Goal: Obtain resource: Download file/media

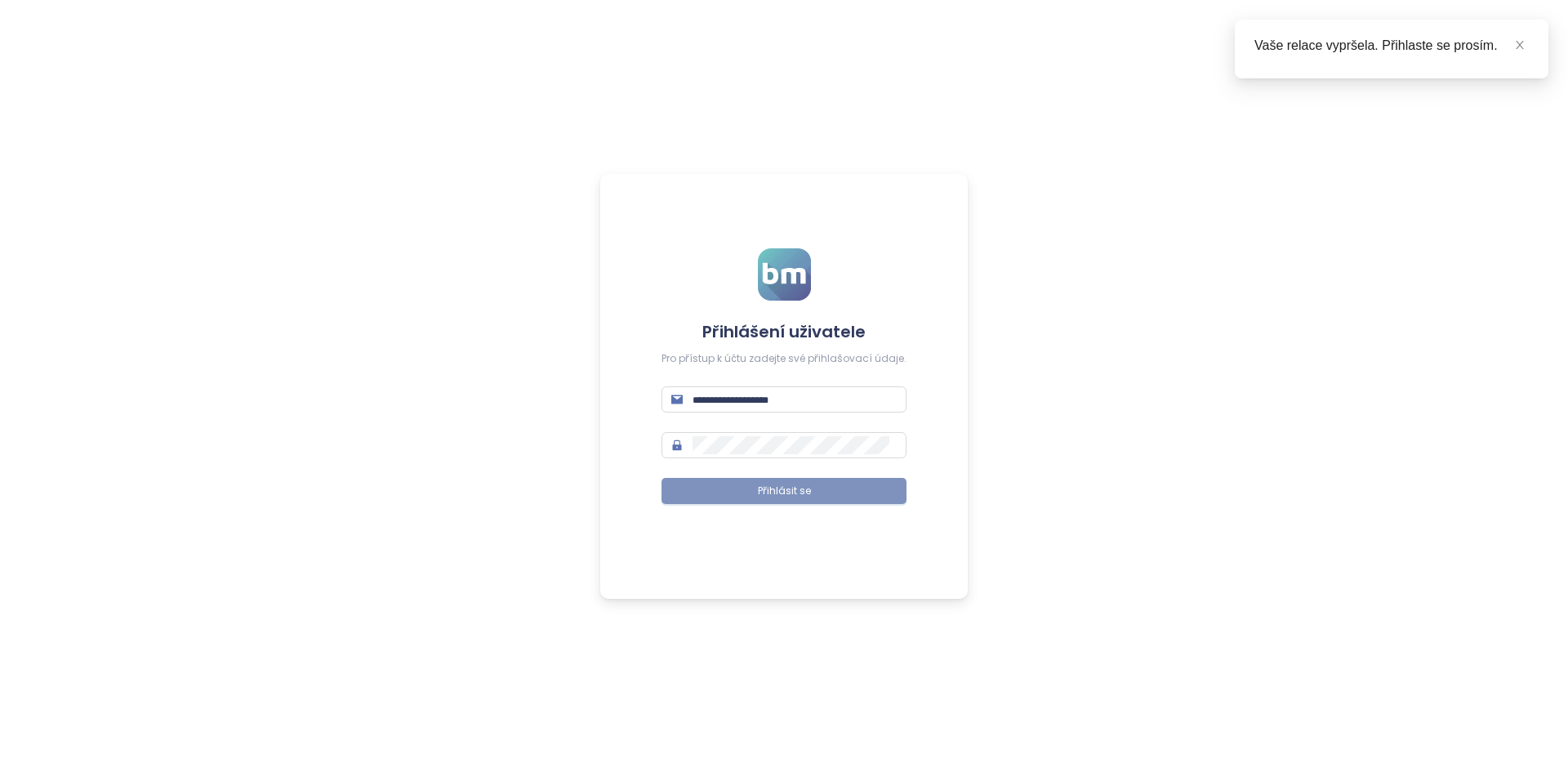
type input "**********"
click at [794, 493] on span "Přihlásit se" at bounding box center [784, 491] width 53 height 15
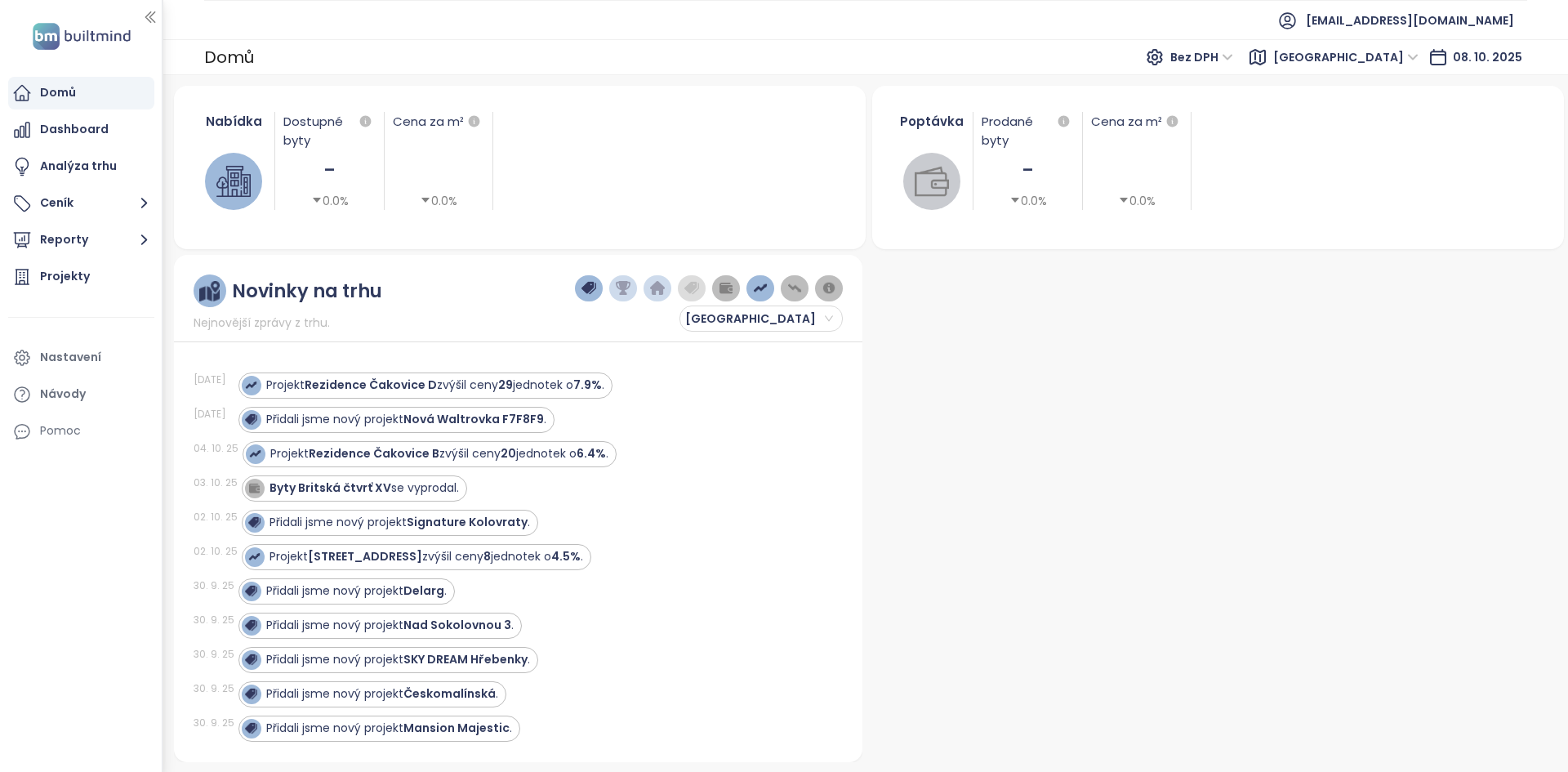
click at [78, 244] on button "Reporty" at bounding box center [81, 240] width 146 height 33
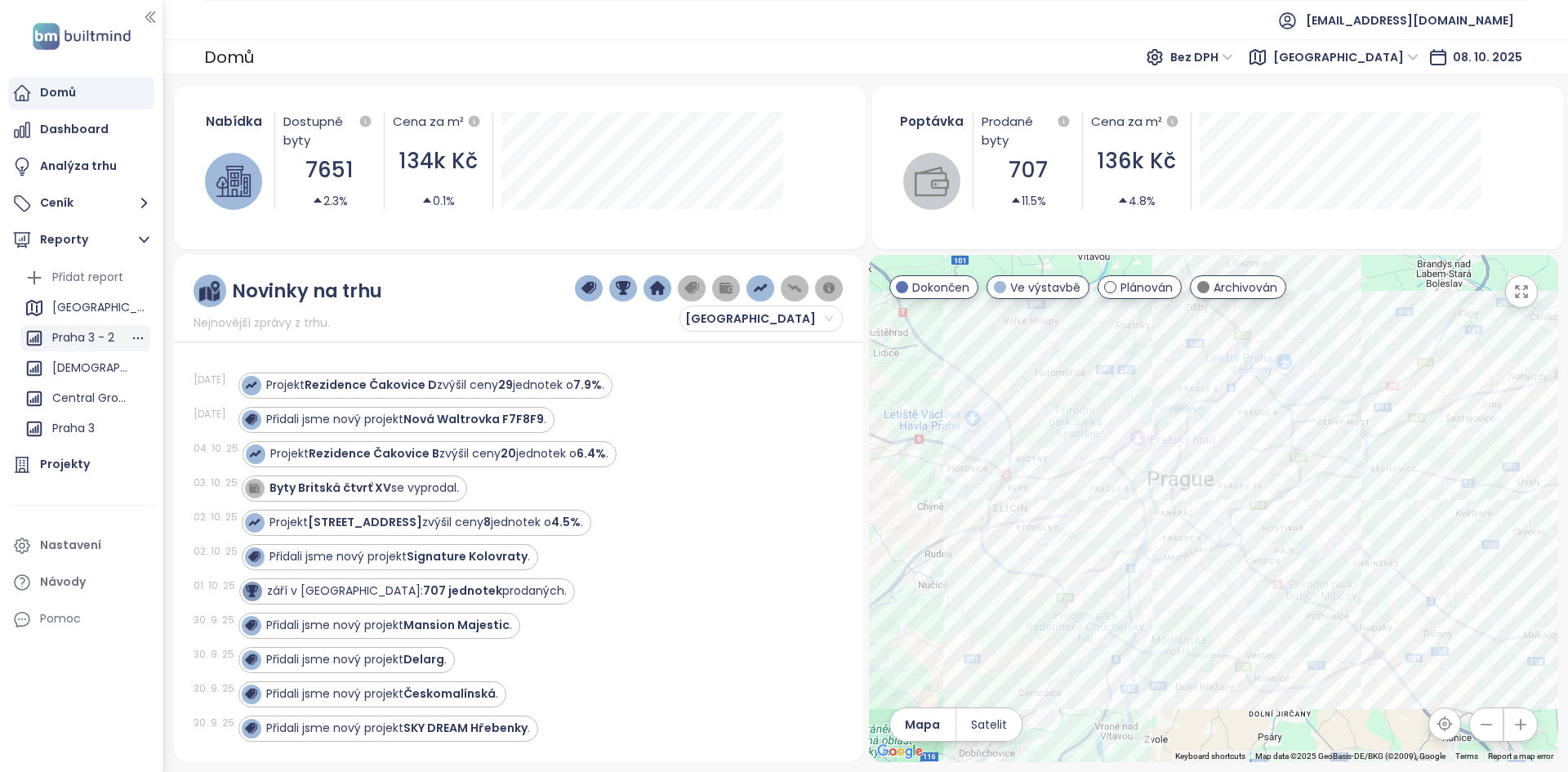
click at [101, 342] on div "Praha 3 - 2" at bounding box center [84, 337] width 62 height 20
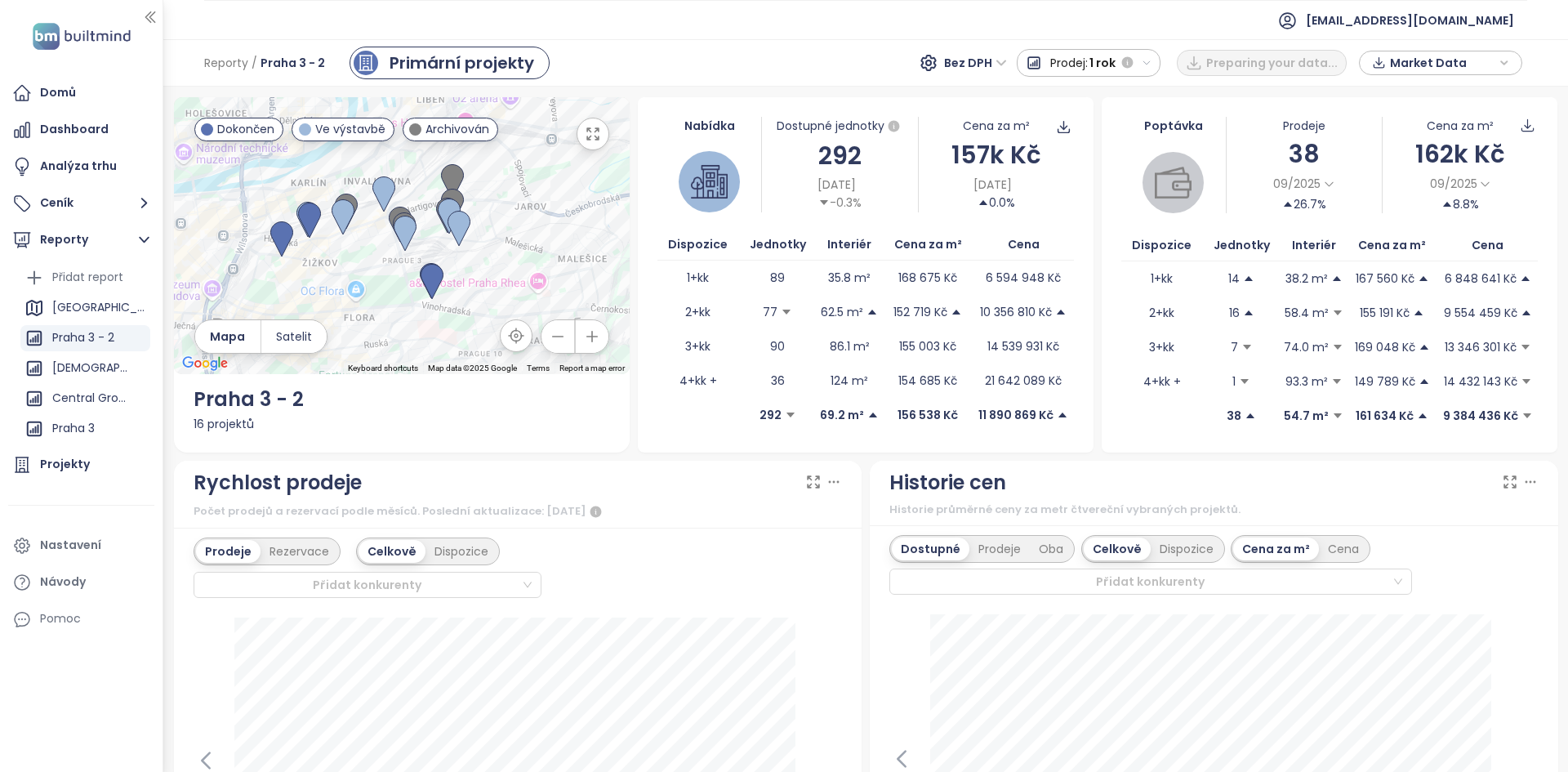
click at [1518, 61] on div "Market Data" at bounding box center [1441, 63] width 164 height 25
click at [1507, 65] on icon "button" at bounding box center [1504, 63] width 10 height 25
click at [1422, 242] on span "Stáhnout" at bounding box center [1421, 245] width 57 height 18
click at [68, 371] on div "[DEMOGRAPHIC_DATA][GEOGRAPHIC_DATA]" at bounding box center [91, 368] width 77 height 20
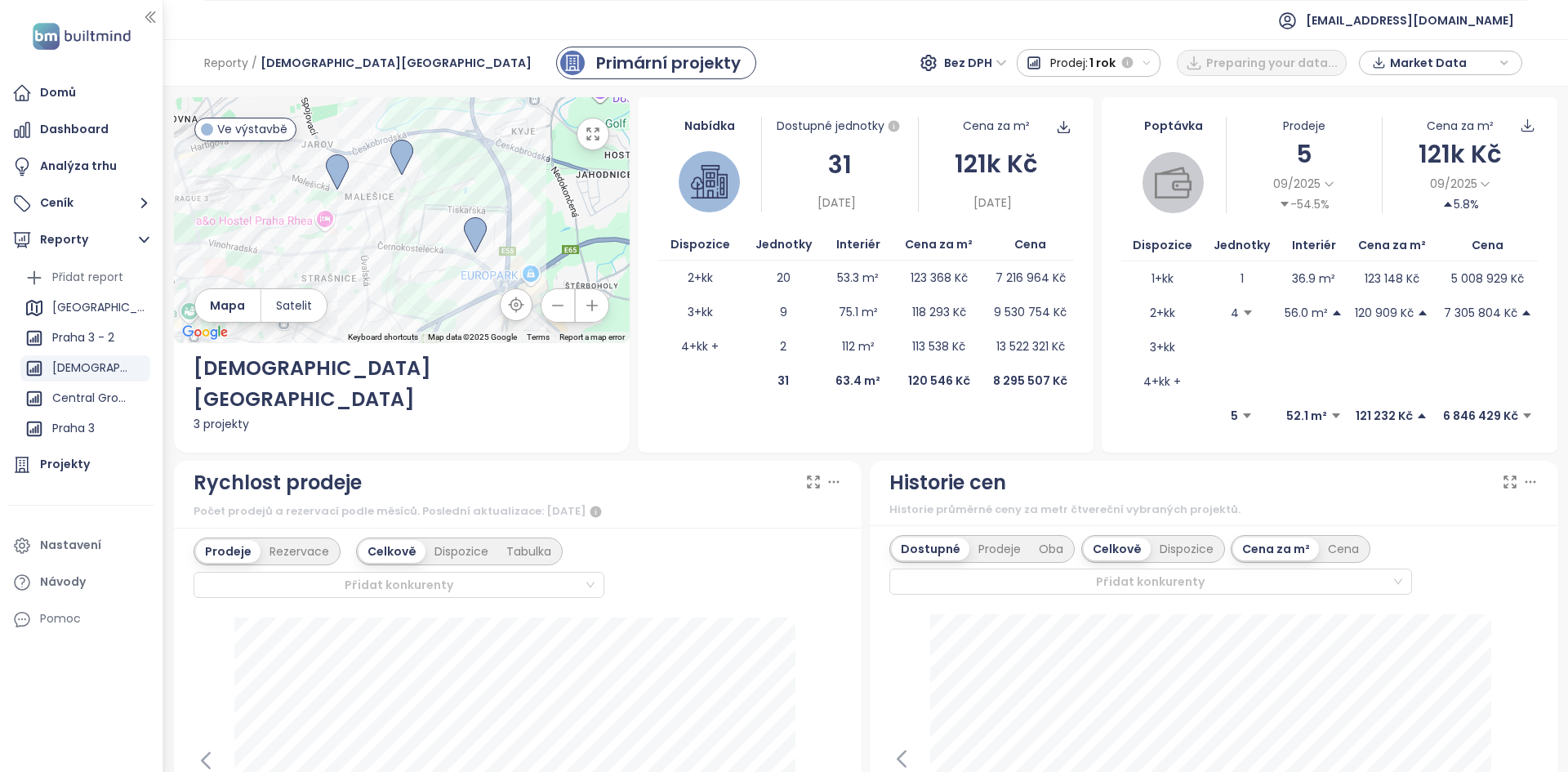
click at [1463, 59] on span "Market Data" at bounding box center [1443, 63] width 105 height 25
click at [1423, 246] on span "Stáhnout" at bounding box center [1421, 245] width 57 height 18
click at [1496, 69] on div "Market Data" at bounding box center [1441, 63] width 145 height 25
click at [1476, 25] on span "[EMAIL_ADDRESS][DOMAIN_NAME]" at bounding box center [1410, 20] width 208 height 39
click at [89, 526] on ul "Domů Dashboard Analýza trhu Ceník Reporty Přidat report [GEOGRAPHIC_DATA] 3 - 2…" at bounding box center [81, 356] width 146 height 559
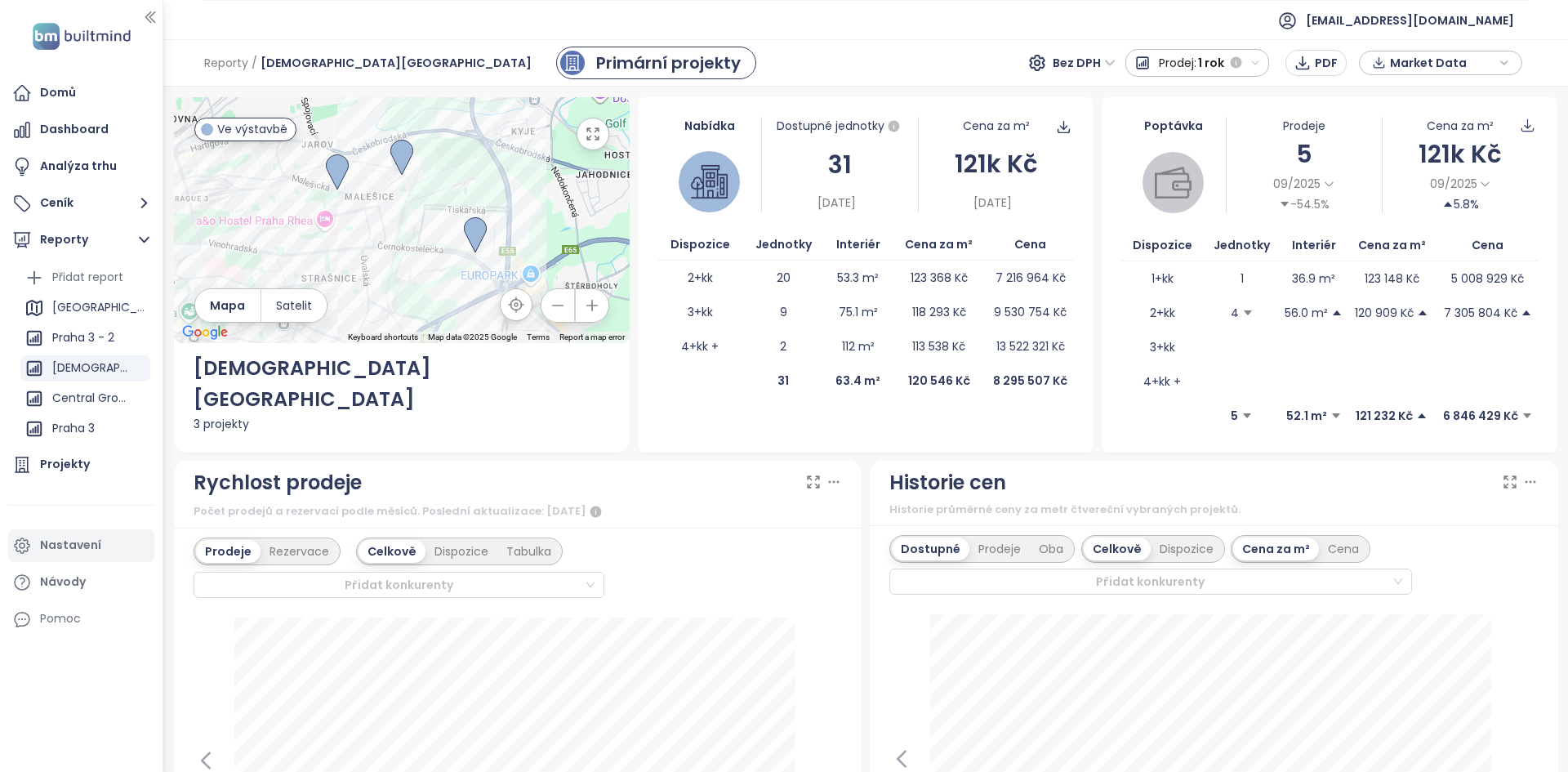
click at [85, 544] on div "Nastavení" at bounding box center [70, 546] width 61 height 20
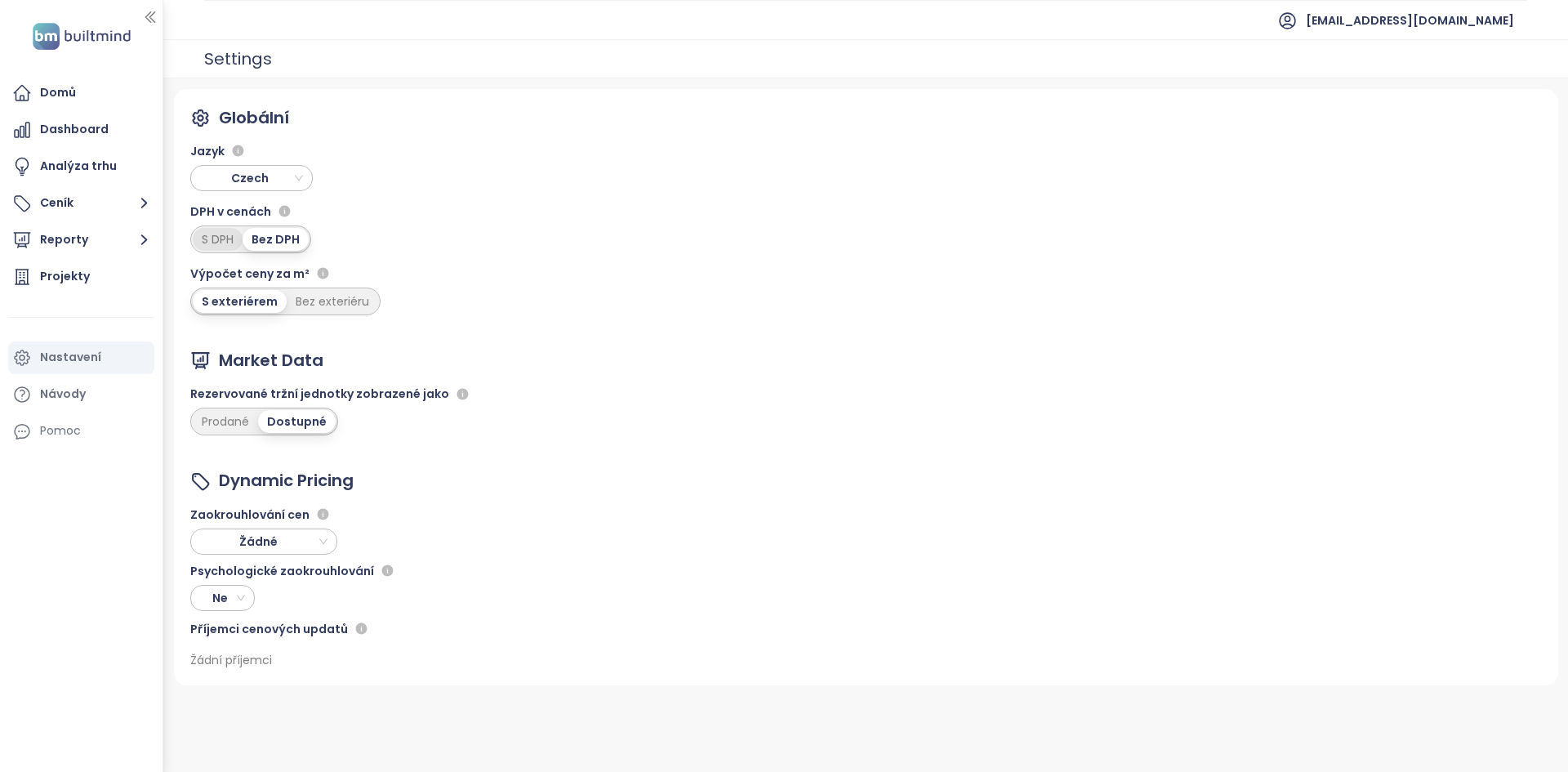
click at [239, 241] on div "S DPH" at bounding box center [217, 239] width 50 height 23
click at [216, 245] on div "S DPH" at bounding box center [217, 239] width 50 height 23
click at [303, 243] on div "Bez DPH" at bounding box center [276, 239] width 63 height 23
